Goal: Navigation & Orientation: Find specific page/section

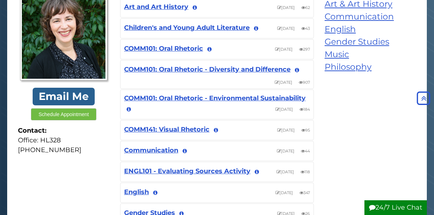
scroll to position [125, 0]
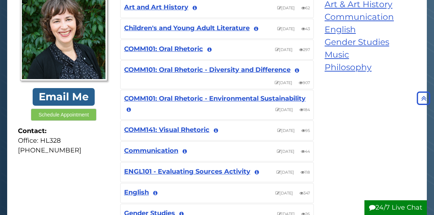
click at [61, 114] on button "Schedule Appointment" at bounding box center [63, 114] width 65 height 12
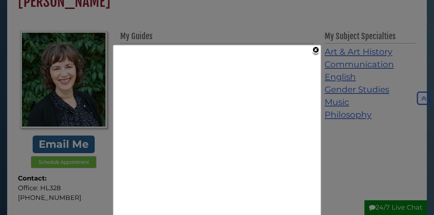
scroll to position [78, 0]
click at [318, 50] on link "Close" at bounding box center [316, 51] width 9 height 10
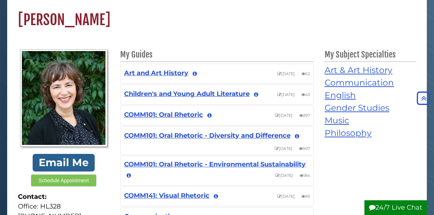
scroll to position [0, 0]
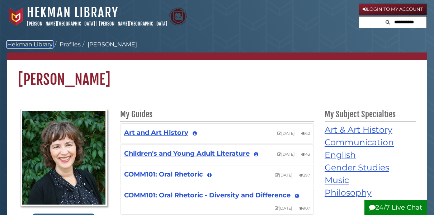
click at [25, 43] on link "Hekman Library" at bounding box center [30, 44] width 46 height 7
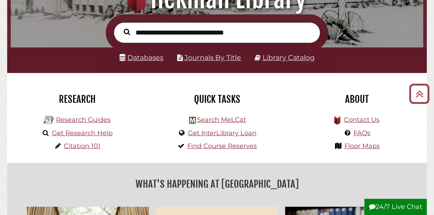
scroll to position [100, 0]
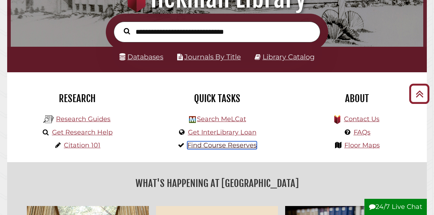
click at [213, 148] on link "Find Course Reserves" at bounding box center [222, 145] width 70 height 8
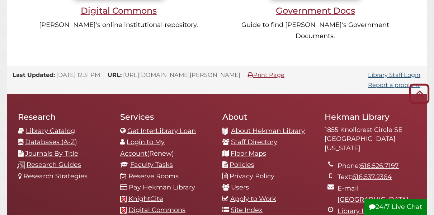
scroll to position [693, 0]
